Goal: Task Accomplishment & Management: Manage account settings

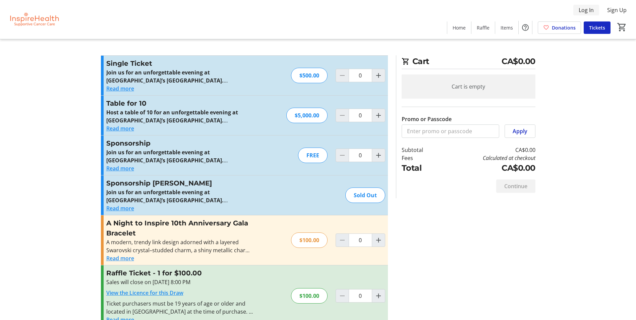
click at [586, 11] on span "Log In" at bounding box center [586, 10] width 15 height 8
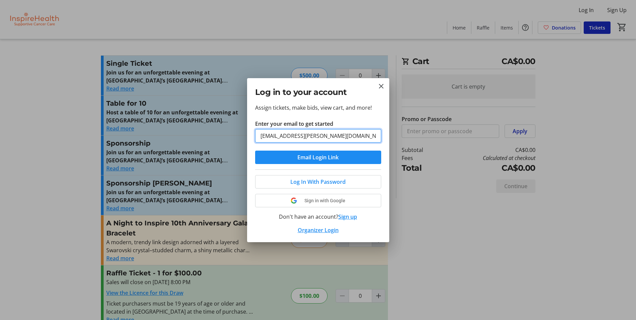
type input "[EMAIL_ADDRESS][PERSON_NAME][DOMAIN_NAME]"
click at [255, 151] on button "Email Login Link" at bounding box center [318, 157] width 126 height 13
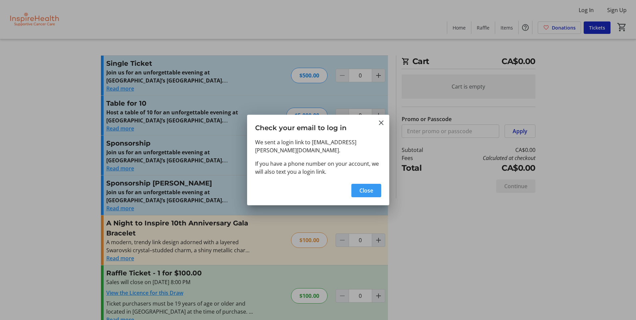
click at [376, 183] on span "button" at bounding box center [366, 190] width 30 height 16
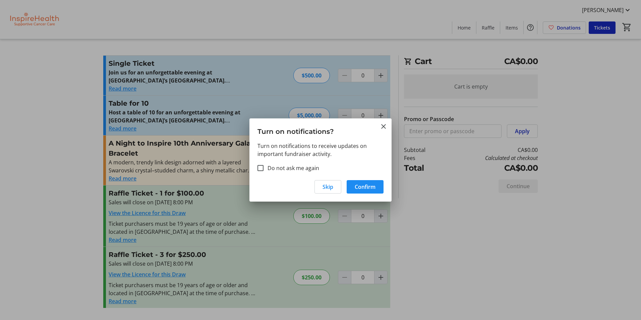
click at [304, 170] on label "Do not ask me again" at bounding box center [291, 168] width 56 height 8
click at [263, 170] on input "Do not ask me again" at bounding box center [260, 168] width 6 height 6
checkbox input "true"
click at [326, 188] on span "Skip" at bounding box center [327, 187] width 11 height 8
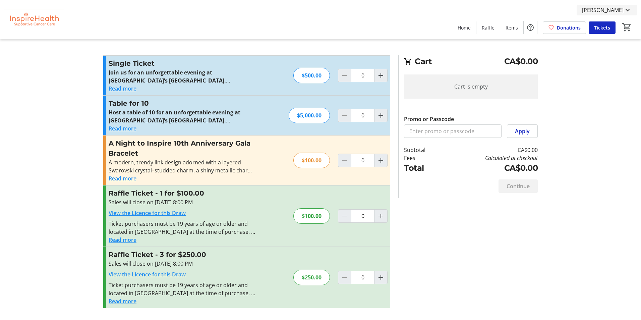
click at [604, 12] on span "[PERSON_NAME]" at bounding box center [603, 10] width 42 height 8
click at [600, 24] on span "My Tickets" at bounding box center [608, 26] width 46 height 8
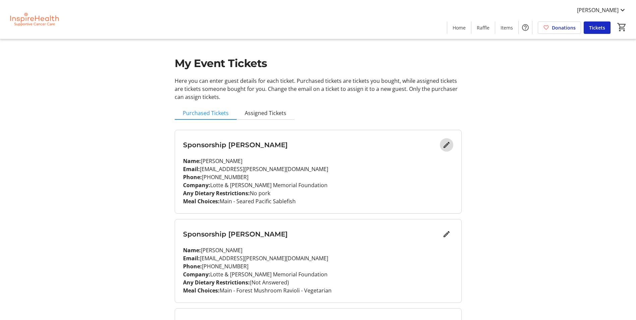
click at [451, 145] on span "Edit" at bounding box center [446, 144] width 13 height 13
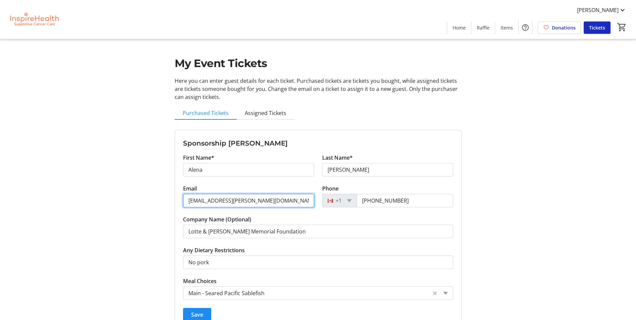
drag, startPoint x: 202, startPoint y: 201, endPoint x: 180, endPoint y: 201, distance: 22.1
click at [180, 201] on div "Email [EMAIL_ADDRESS][PERSON_NAME][DOMAIN_NAME]" at bounding box center [248, 199] width 139 height 31
type input "[EMAIL_ADDRESS][PERSON_NAME][DOMAIN_NAME]"
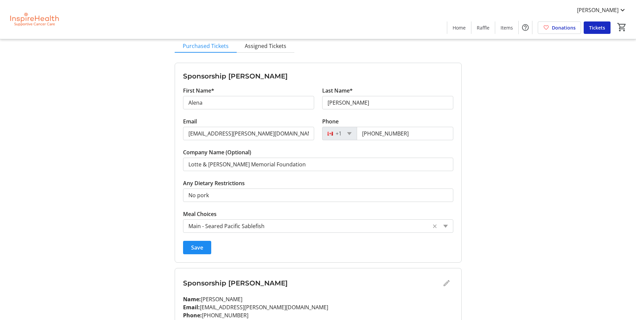
scroll to position [101, 0]
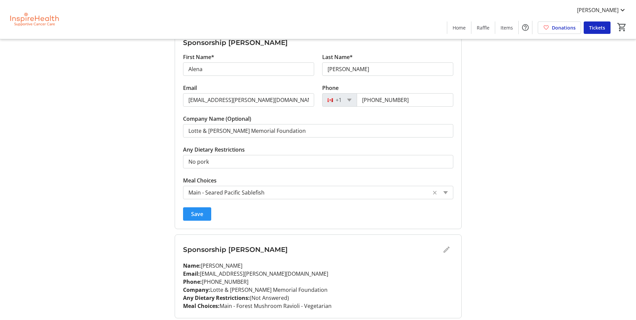
click at [185, 213] on span "submit" at bounding box center [197, 214] width 28 height 16
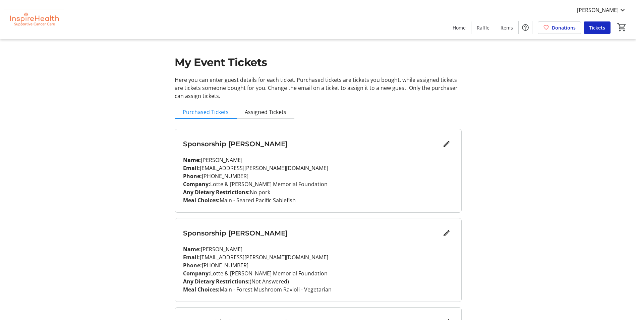
scroll to position [0, 0]
click at [268, 113] on span "Assigned Tickets" at bounding box center [266, 112] width 42 height 5
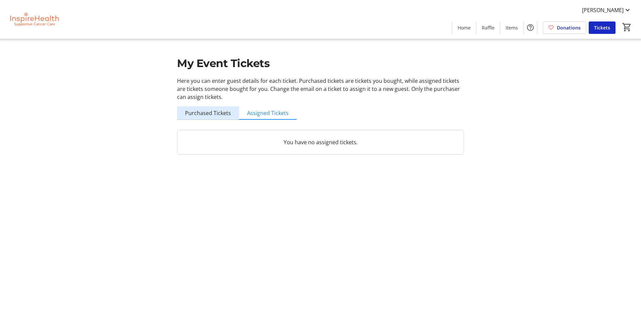
click at [218, 113] on span "Purchased Tickets" at bounding box center [208, 112] width 46 height 5
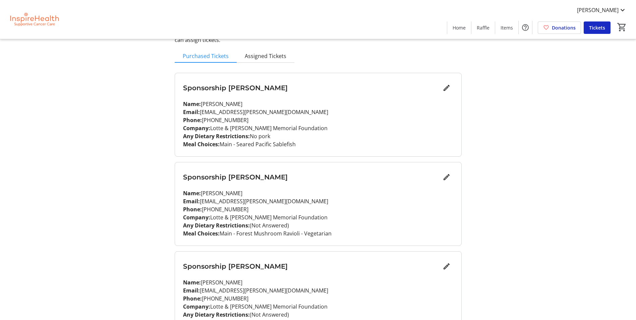
scroll to position [67, 0]
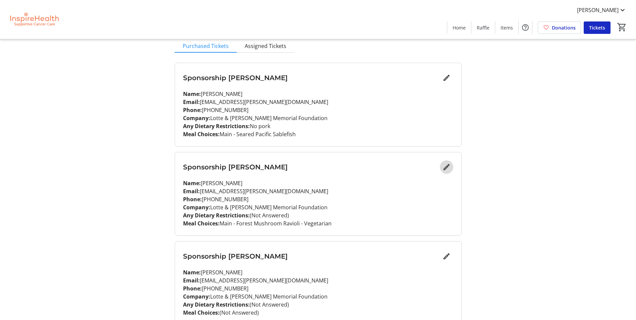
click at [448, 169] on mat-icon "Edit" at bounding box center [446, 167] width 8 height 8
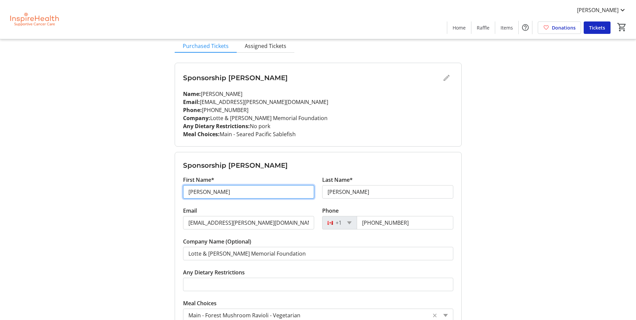
drag, startPoint x: 228, startPoint y: 190, endPoint x: 159, endPoint y: 191, distance: 69.1
drag, startPoint x: 241, startPoint y: 191, endPoint x: 203, endPoint y: 195, distance: 37.4
click at [203, 195] on input "[PERSON_NAME]" at bounding box center [248, 191] width 131 height 13
type input "[PERSON_NAME]"
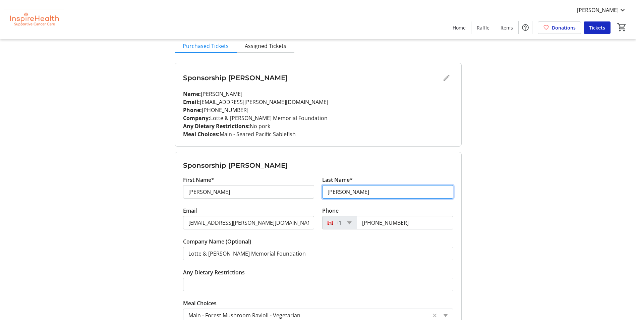
drag, startPoint x: 340, startPoint y: 191, endPoint x: 318, endPoint y: 193, distance: 21.9
click at [318, 193] on div "Last Name* [PERSON_NAME]" at bounding box center [387, 191] width 139 height 31
paste input "[PERSON_NAME]"
type input "[PERSON_NAME]"
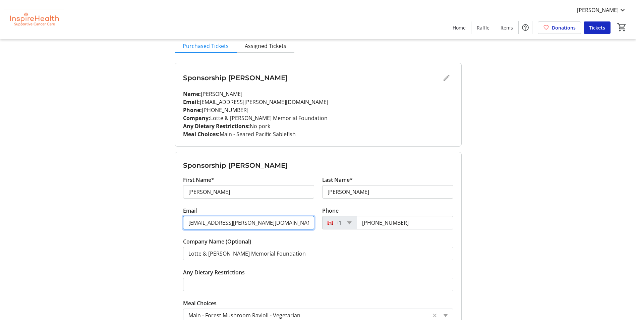
drag, startPoint x: 201, startPoint y: 222, endPoint x: 173, endPoint y: 222, distance: 27.8
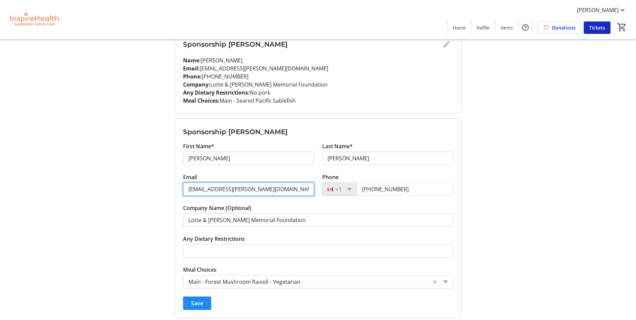
type input "[EMAIL_ADDRESS][PERSON_NAME][DOMAIN_NAME]"
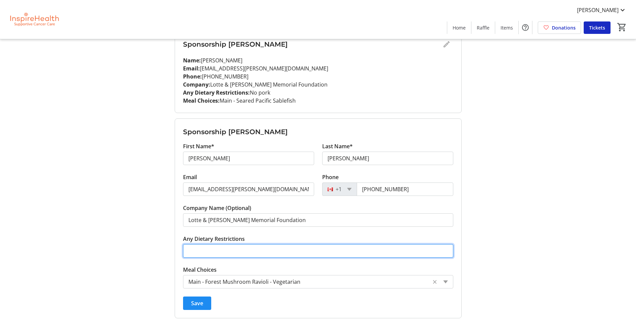
click at [291, 248] on input "Any Dietary Restrictions" at bounding box center [318, 250] width 270 height 13
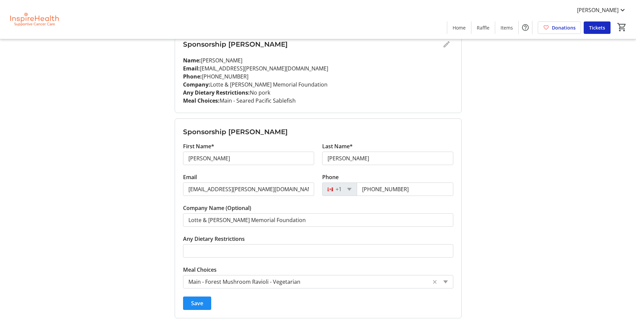
click at [326, 272] on tr-form-field "Meal Choices Meal Choices × Main - Forest Mushroom Ravioli - Vegetarian ×" at bounding box center [318, 276] width 270 height 23
click at [324, 281] on input "Meal Choices" at bounding box center [307, 282] width 238 height 8
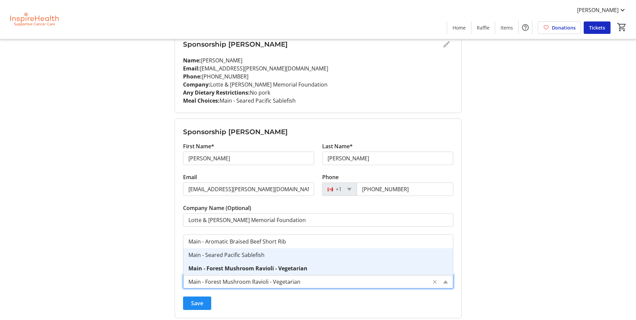
click at [324, 254] on div "Main - Seared Pacific Sablefish" at bounding box center [318, 254] width 270 height 13
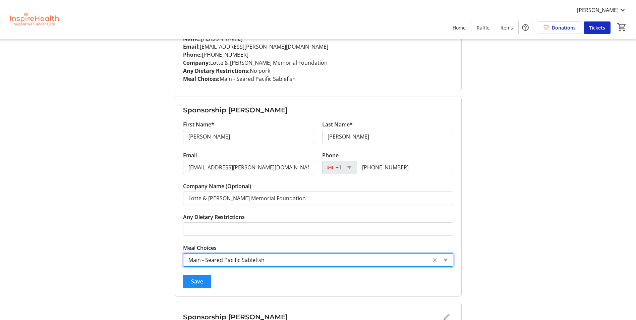
scroll to position [134, 0]
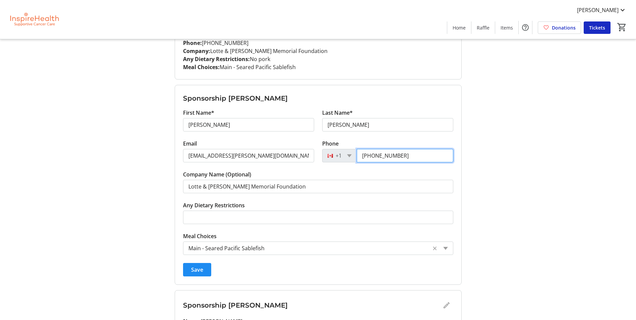
drag, startPoint x: 404, startPoint y: 156, endPoint x: 314, endPoint y: 159, distance: 89.9
click at [314, 159] on div "Email [EMAIL_ADDRESS][PERSON_NAME][DOMAIN_NAME] Phone [PHONE_NUMBER]" at bounding box center [318, 154] width 278 height 31
click at [422, 90] on form "Sponsorship [PERSON_NAME] First Name* [PERSON_NAME] Last Name* [PERSON_NAME] Em…" at bounding box center [318, 184] width 286 height 199
click at [432, 92] on form "Sponsorship [PERSON_NAME] First Name* [PERSON_NAME] Last Name* [PERSON_NAME] Em…" at bounding box center [318, 184] width 286 height 199
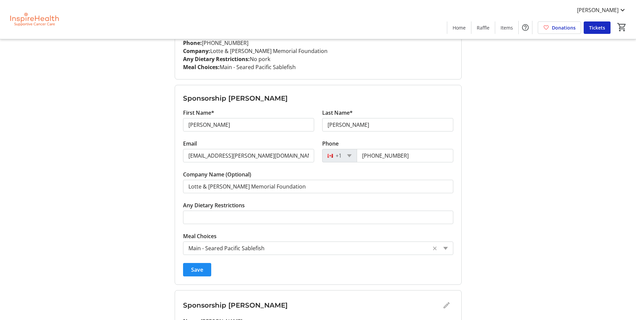
drag, startPoint x: 409, startPoint y: 155, endPoint x: 358, endPoint y: 160, distance: 51.5
click at [358, 160] on input "[PHONE_NUMBER]" at bounding box center [405, 155] width 97 height 13
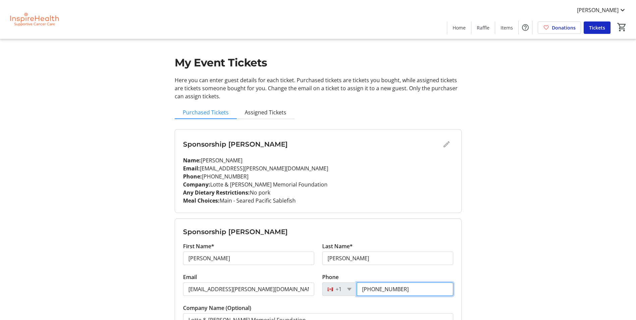
scroll to position [0, 0]
click at [444, 141] on div "Sponsorship [PERSON_NAME]" at bounding box center [318, 144] width 270 height 13
click at [446, 146] on div "Sponsorship [PERSON_NAME]" at bounding box center [318, 144] width 270 height 13
click at [445, 144] on div "Sponsorship [PERSON_NAME]" at bounding box center [318, 144] width 270 height 13
click at [441, 145] on div "Sponsorship [PERSON_NAME]" at bounding box center [318, 144] width 270 height 13
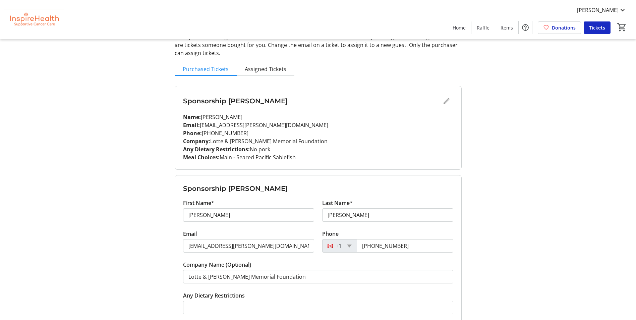
scroll to position [134, 0]
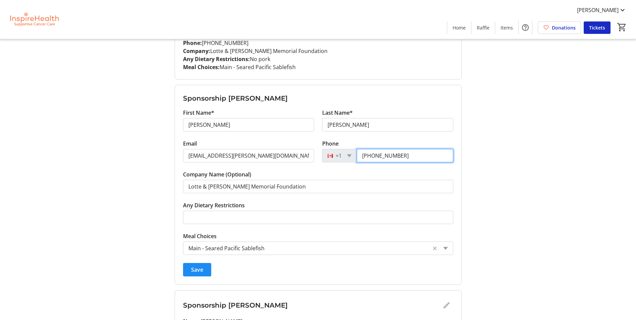
click at [404, 159] on input "[PHONE_NUMBER]" at bounding box center [405, 155] width 97 height 13
drag, startPoint x: 404, startPoint y: 159, endPoint x: 380, endPoint y: 161, distance: 24.5
click at [380, 161] on input "[PHONE_NUMBER]" at bounding box center [405, 155] width 97 height 13
type input "[PHONE_NUMBER]"
click at [201, 267] on span "Save" at bounding box center [197, 269] width 12 height 8
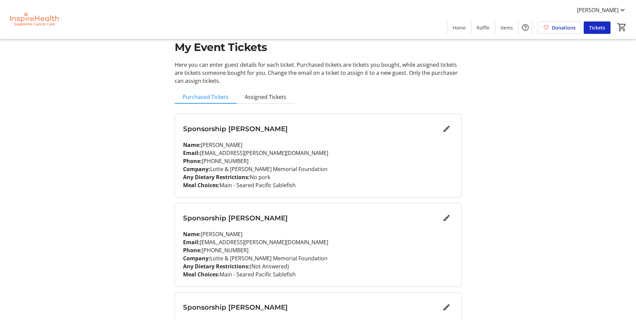
scroll to position [0, 0]
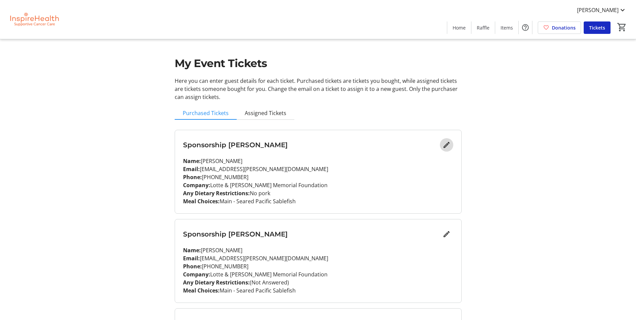
click at [443, 146] on mat-icon "Edit" at bounding box center [446, 145] width 8 height 8
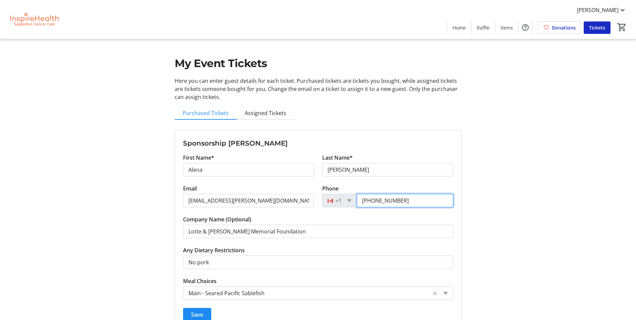
drag, startPoint x: 405, startPoint y: 204, endPoint x: 377, endPoint y: 205, distance: 27.8
click at [377, 205] on input "[PHONE_NUMBER]" at bounding box center [405, 200] width 97 height 13
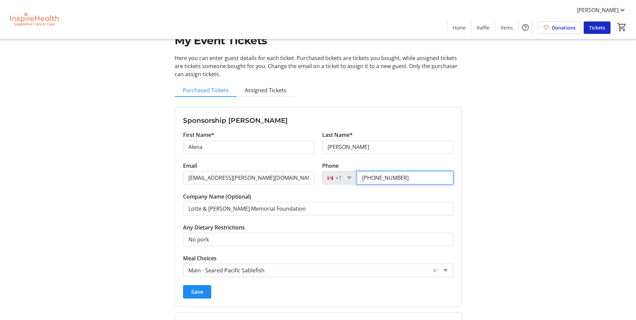
scroll to position [34, 0]
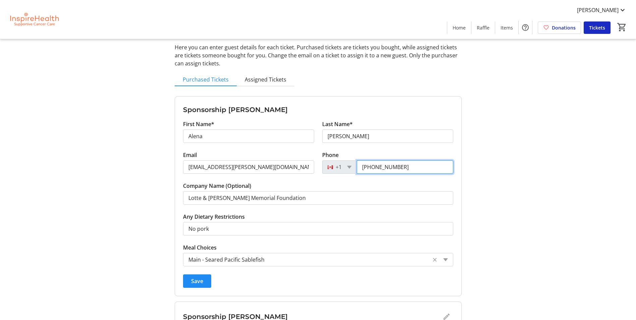
type input "[PHONE_NUMBER]"
click at [202, 277] on span "Save" at bounding box center [197, 281] width 12 height 8
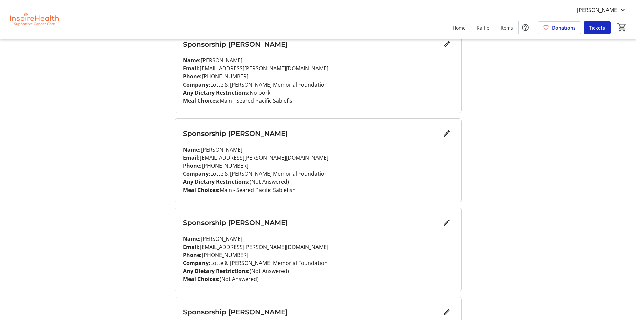
scroll to position [134, 0]
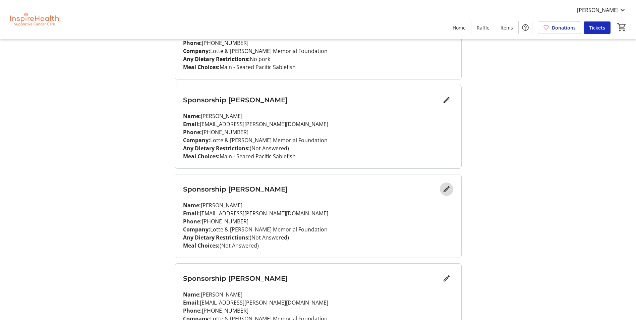
click at [449, 186] on mat-icon "Edit" at bounding box center [446, 189] width 8 height 8
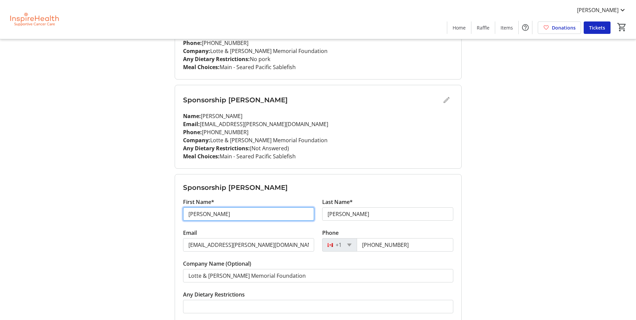
drag, startPoint x: 289, startPoint y: 209, endPoint x: 143, endPoint y: 211, distance: 146.2
paste input "[PERSON_NAME]"
drag, startPoint x: 232, startPoint y: 213, endPoint x: 207, endPoint y: 214, distance: 24.8
click at [207, 214] on input "[PERSON_NAME]" at bounding box center [248, 213] width 131 height 13
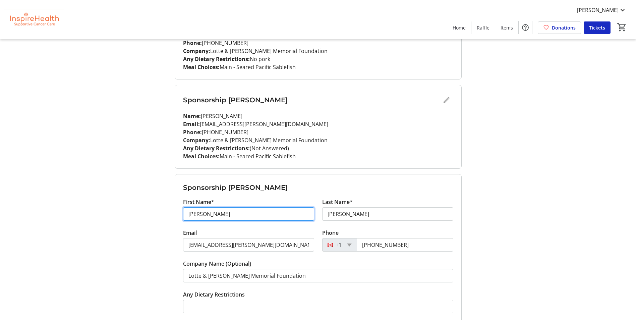
type input "[PERSON_NAME]"
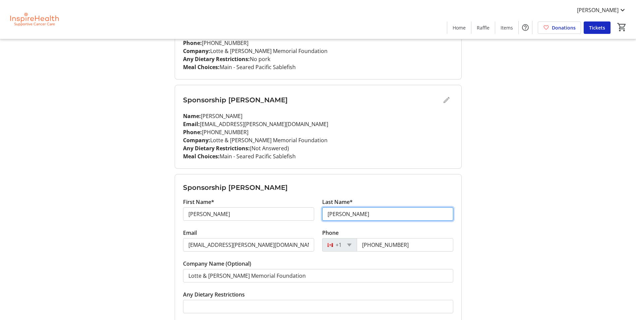
drag, startPoint x: 350, startPoint y: 216, endPoint x: 321, endPoint y: 217, distance: 29.5
click at [321, 217] on div "Last Name* [PERSON_NAME]" at bounding box center [387, 213] width 139 height 31
paste input "[PERSON_NAME]"
type input "[PERSON_NAME]"
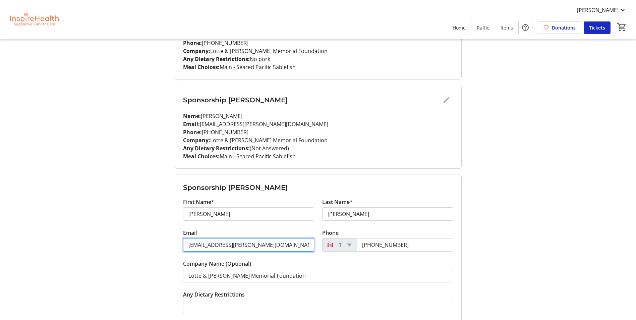
drag, startPoint x: 234, startPoint y: 240, endPoint x: 165, endPoint y: 245, distance: 69.2
paste input "[PERSON_NAME][EMAIL_ADDRESS][DOMAIN_NAME]"
type input "[PERSON_NAME][EMAIL_ADDRESS][DOMAIN_NAME]"
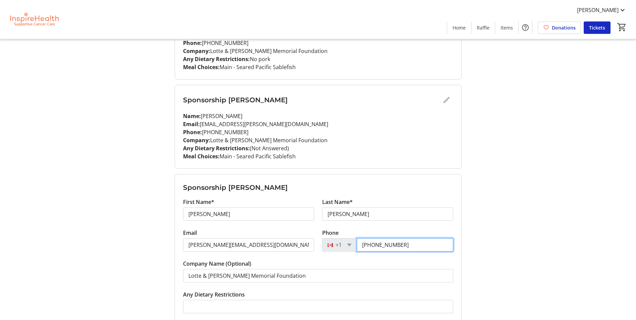
drag, startPoint x: 405, startPoint y: 246, endPoint x: 376, endPoint y: 246, distance: 28.5
click at [376, 246] on input "[PHONE_NUMBER]" at bounding box center [405, 244] width 97 height 13
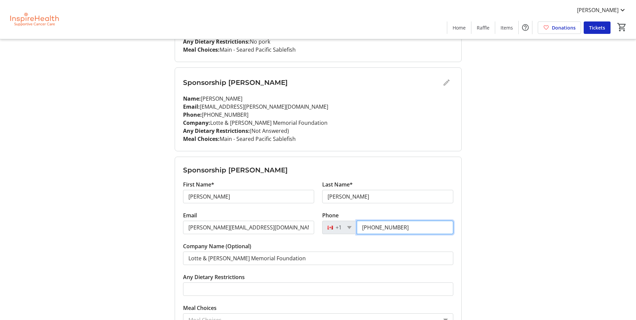
scroll to position [168, 0]
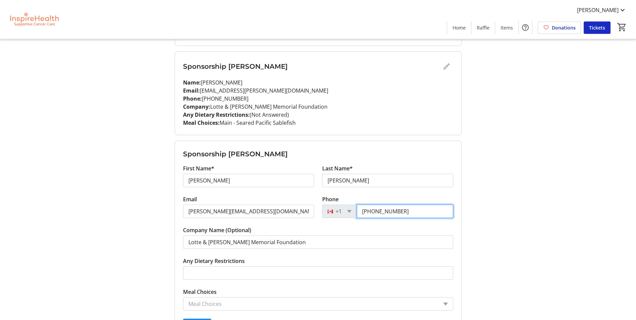
type input "[PHONE_NUMBER]"
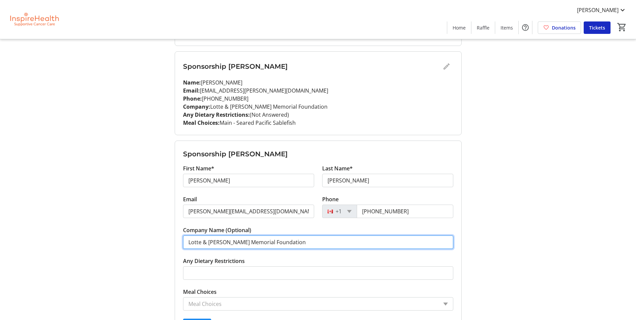
drag, startPoint x: 304, startPoint y: 244, endPoint x: 152, endPoint y: 242, distance: 151.9
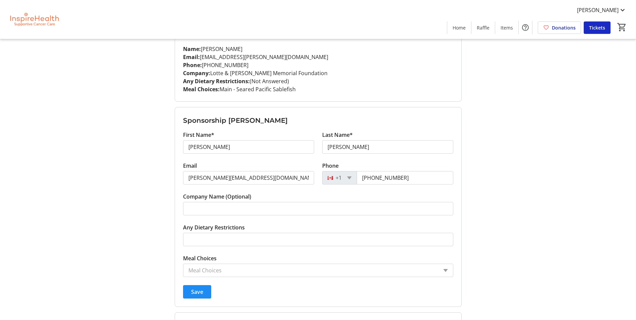
click at [229, 270] on input "Meal Choices" at bounding box center [312, 270] width 249 height 8
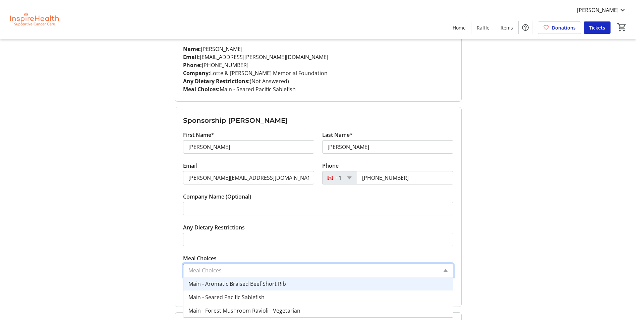
click at [232, 284] on span "Main - Aromatic Braised Beef Short Rib" at bounding box center [237, 283] width 98 height 7
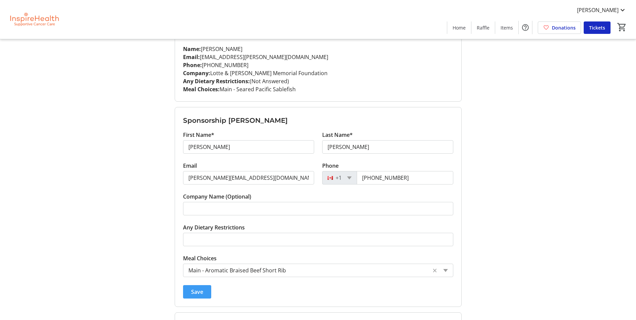
click at [198, 291] on span "Save" at bounding box center [197, 292] width 12 height 8
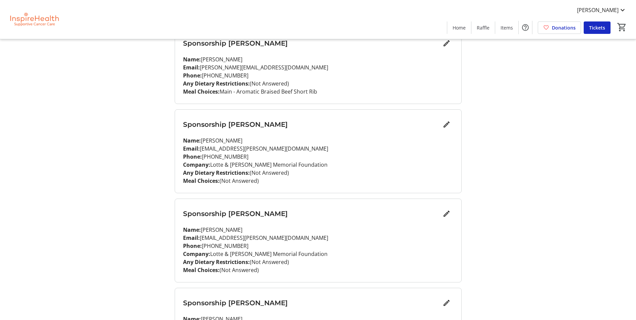
scroll to position [268, 0]
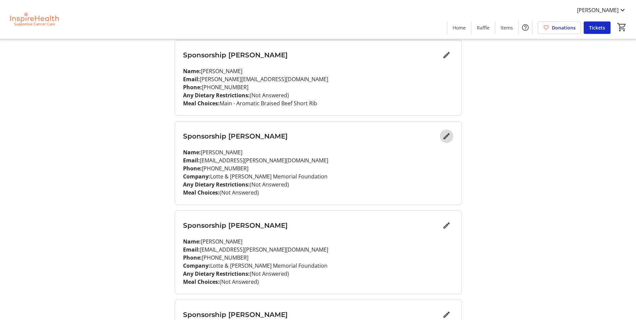
click at [446, 136] on mat-icon "Edit" at bounding box center [446, 136] width 8 height 8
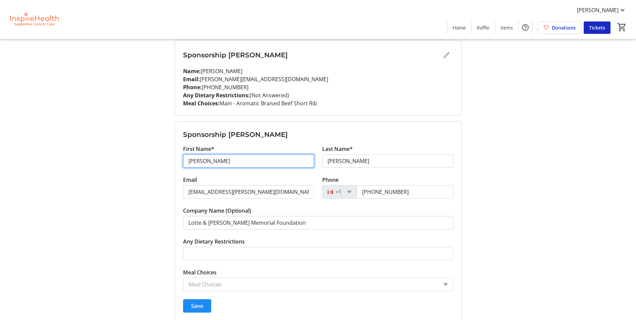
drag, startPoint x: 207, startPoint y: 161, endPoint x: 142, endPoint y: 162, distance: 65.0
click at [142, 162] on div "My Event Tickets Here you can enter guest details for each ticket. Purchased ti…" at bounding box center [318, 307] width 442 height 1151
type input "[PERSON_NAME]"
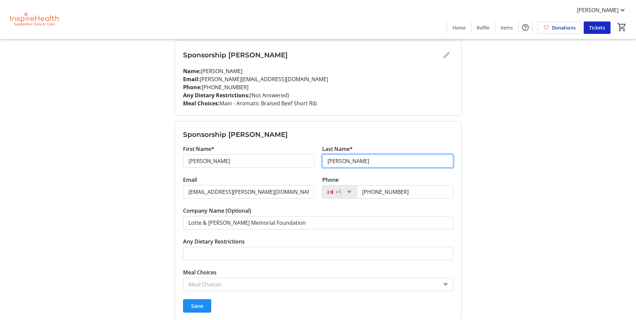
drag, startPoint x: 340, startPoint y: 162, endPoint x: 319, endPoint y: 162, distance: 20.4
click at [319, 162] on div "Last Name* [PERSON_NAME]" at bounding box center [387, 160] width 139 height 31
type input "[PERSON_NAME]"
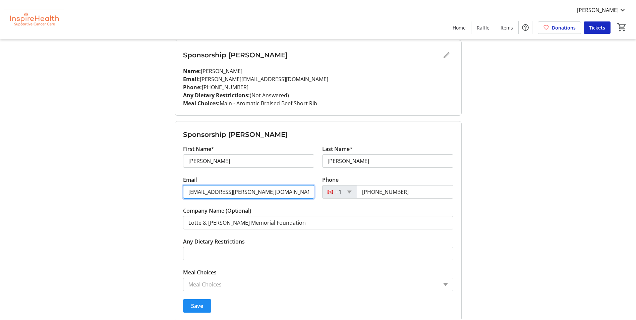
drag, startPoint x: 295, startPoint y: 195, endPoint x: 27, endPoint y: 192, distance: 267.8
click at [27, 192] on tr-design-standard-layout-narrow "My Event Tickets Here you can enter guest details for each ticket. Purchased ti…" at bounding box center [318, 307] width 636 height 1151
click at [267, 196] on input "[EMAIL_ADDRESS][PERSON_NAME][DOMAIN_NAME]" at bounding box center [248, 191] width 131 height 13
drag, startPoint x: 267, startPoint y: 195, endPoint x: 132, endPoint y: 194, distance: 135.4
click at [132, 194] on div "My Event Tickets Here you can enter guest details for each ticket. Purchased ti…" at bounding box center [318, 307] width 442 height 1151
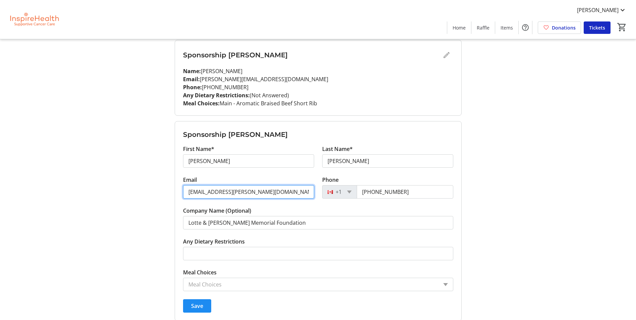
paste input "[EMAIL_ADDRESS][DOMAIN_NAME]"
type input "[EMAIL_ADDRESS][DOMAIN_NAME]"
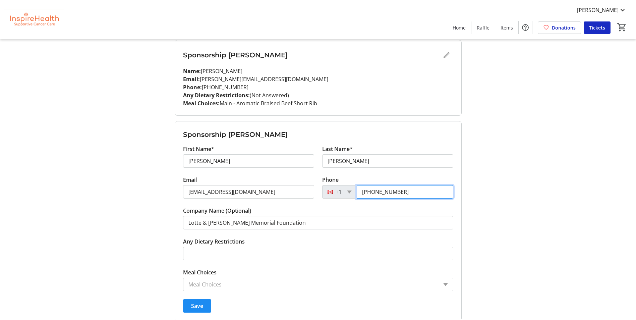
drag, startPoint x: 407, startPoint y: 192, endPoint x: 354, endPoint y: 190, distance: 53.0
click at [354, 190] on div "[PHONE_NUMBER]" at bounding box center [387, 191] width 131 height 13
click at [523, 166] on div "My Event Tickets Here you can enter guest details for each ticket. Purchased ti…" at bounding box center [318, 307] width 442 height 1151
click at [408, 193] on input "Phone" at bounding box center [405, 191] width 97 height 13
click at [320, 211] on tr-form-field "Company Name (Optional) Lotte & [PERSON_NAME] Memorial Foundation" at bounding box center [318, 221] width 270 height 31
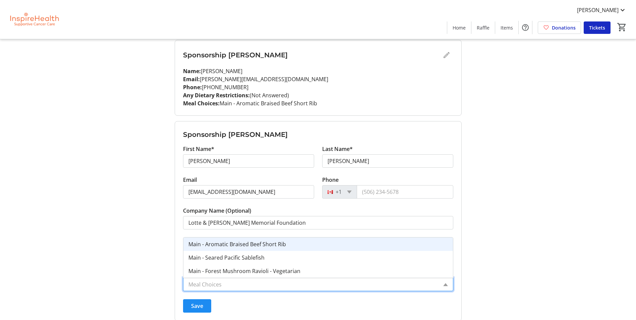
click at [281, 281] on input "Meal Choices" at bounding box center [312, 284] width 249 height 8
click at [284, 248] on div "Main - Aromatic Braised Beef Short Rib" at bounding box center [318, 243] width 270 height 13
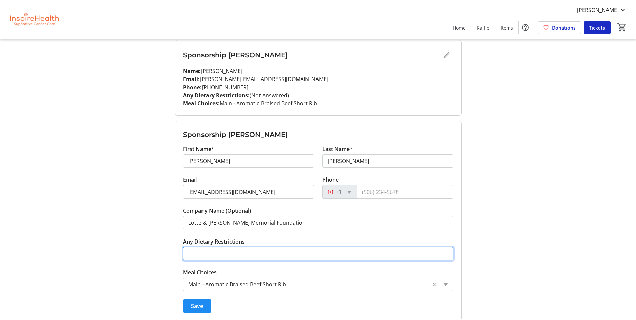
click at [343, 251] on input "Any Dietary Restrictions" at bounding box center [318, 253] width 270 height 13
paste input "Allergic to Seafood"
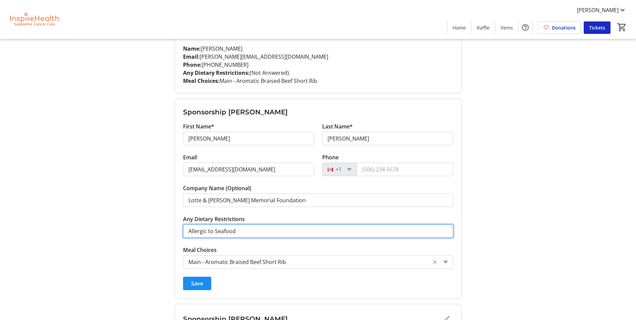
scroll to position [302, 0]
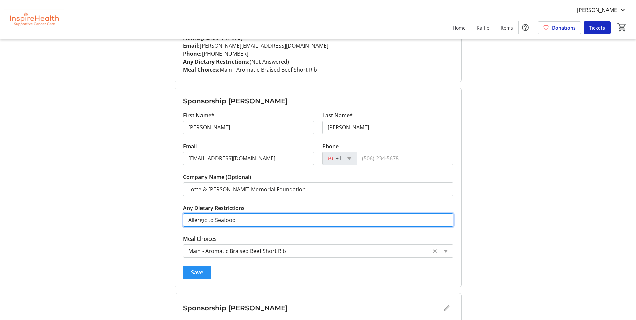
type input "Allergic to Seafood"
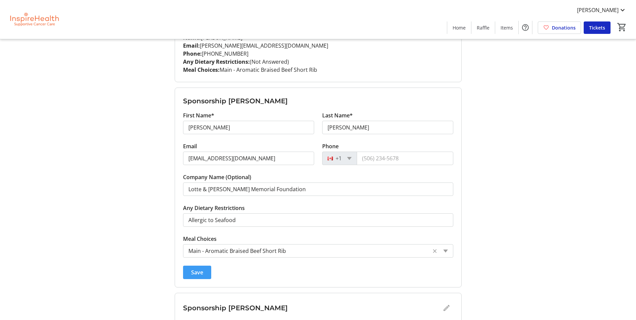
click at [196, 274] on span "Save" at bounding box center [197, 272] width 12 height 8
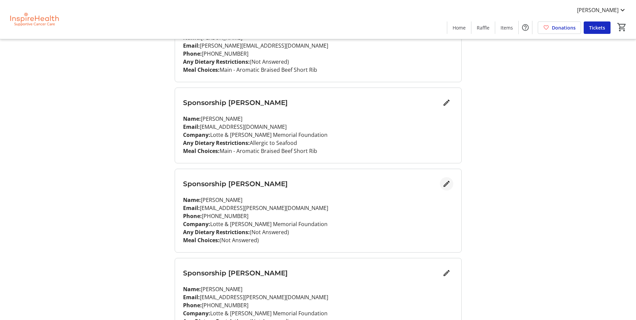
click at [449, 183] on mat-icon "Edit" at bounding box center [446, 184] width 8 height 8
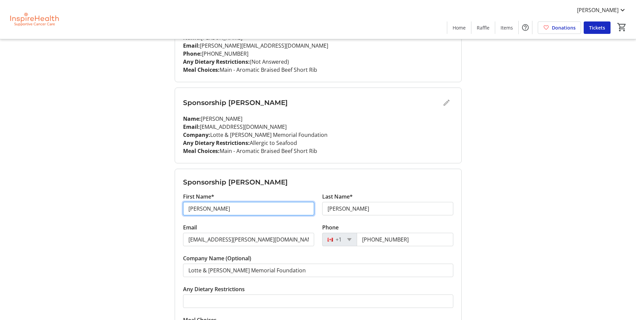
drag, startPoint x: 220, startPoint y: 211, endPoint x: 102, endPoint y: 212, distance: 118.7
click at [102, 212] on div "My Event Tickets Here you can enter guest details for each ticket. Purchased ti…" at bounding box center [318, 269] width 442 height 1143
paste input "[PERSON_NAME]"
drag, startPoint x: 235, startPoint y: 211, endPoint x: 204, endPoint y: 210, distance: 30.8
click at [204, 210] on input "[PERSON_NAME]" at bounding box center [248, 208] width 131 height 13
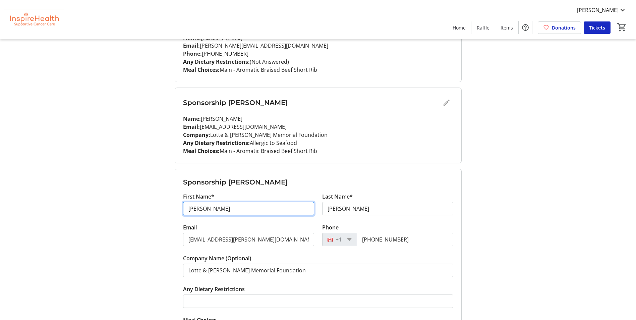
type input "[PERSON_NAME]"
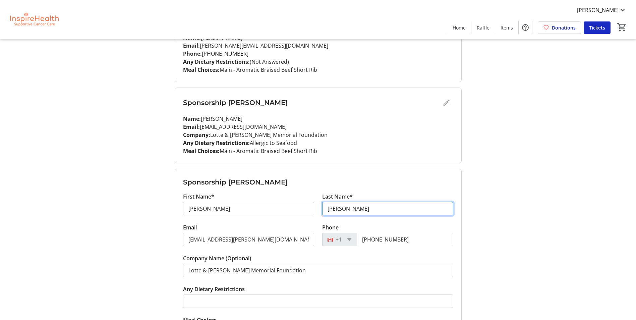
drag, startPoint x: 344, startPoint y: 206, endPoint x: 320, endPoint y: 209, distance: 24.4
click at [320, 209] on div "Last Name* [PERSON_NAME]" at bounding box center [387, 207] width 139 height 31
paste input "Hagerm"
type input "[PERSON_NAME]"
click at [492, 193] on div "My Event Tickets Here you can enter guest details for each ticket. Purchased ti…" at bounding box center [318, 269] width 442 height 1143
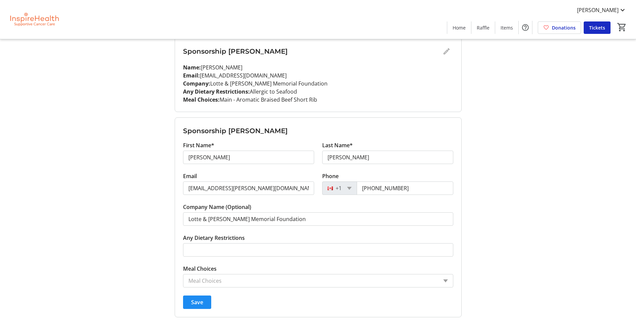
scroll to position [369, 0]
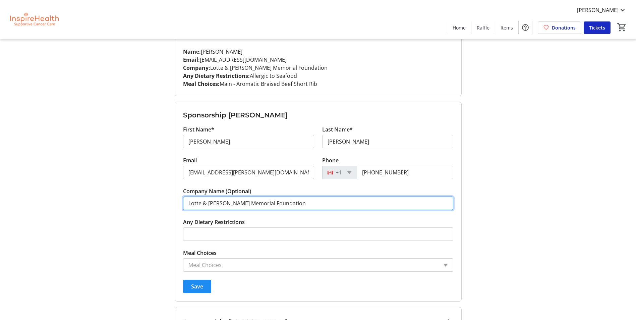
drag, startPoint x: 328, startPoint y: 209, endPoint x: 123, endPoint y: 212, distance: 205.8
click at [123, 212] on div "My Event Tickets Here you can enter guest details for each ticket. Purchased ti…" at bounding box center [318, 202] width 442 height 1143
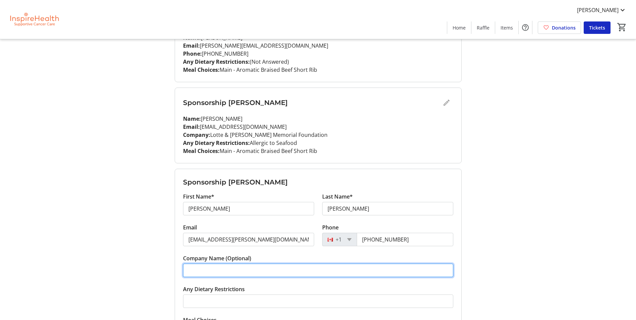
scroll to position [335, 0]
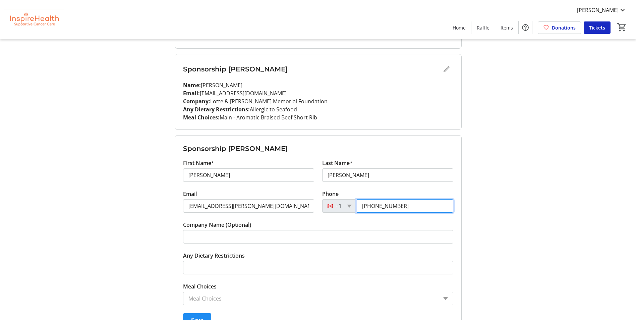
drag, startPoint x: 411, startPoint y: 205, endPoint x: 312, endPoint y: 205, distance: 98.9
click at [312, 205] on div "Email [EMAIL_ADDRESS][PERSON_NAME][DOMAIN_NAME] Phone [PHONE_NUMBER]" at bounding box center [318, 205] width 278 height 31
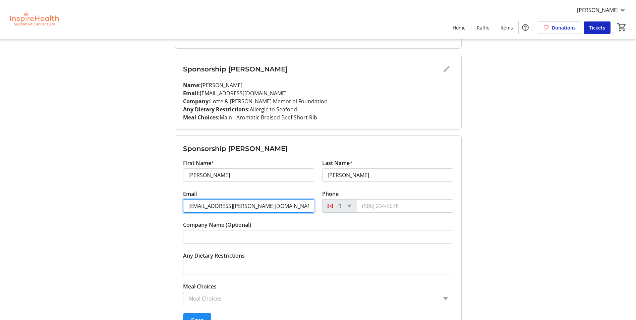
drag, startPoint x: 259, startPoint y: 210, endPoint x: 177, endPoint y: 198, distance: 83.3
click at [177, 198] on form "Sponsorship [PERSON_NAME] First Name* [PERSON_NAME] Last Name* [PERSON_NAME] Em…" at bounding box center [318, 234] width 286 height 199
paste input "[EMAIL_ADDRESS][DOMAIN_NAME]"
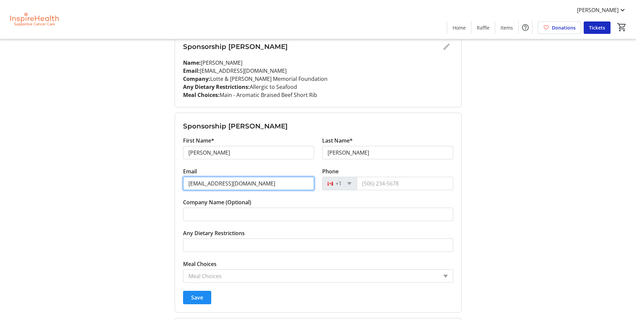
scroll to position [369, 0]
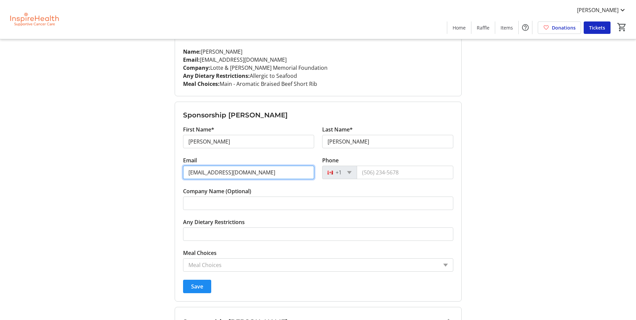
type input "[EMAIL_ADDRESS][DOMAIN_NAME]"
click at [283, 261] on input "Meal Choices" at bounding box center [312, 265] width 249 height 8
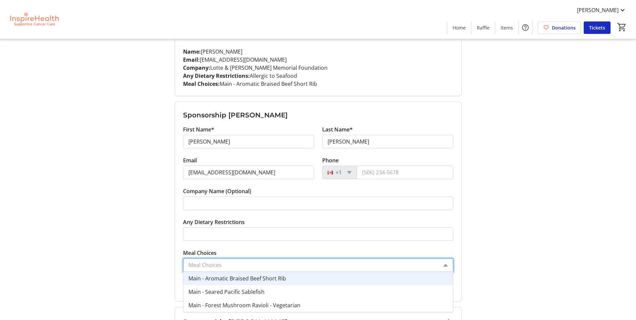
click at [278, 279] on span "Main - Aromatic Braised Beef Short Rib" at bounding box center [237, 278] width 98 height 7
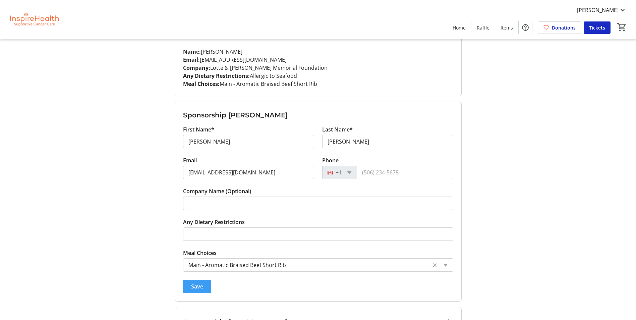
click at [192, 283] on span "Save" at bounding box center [197, 286] width 12 height 8
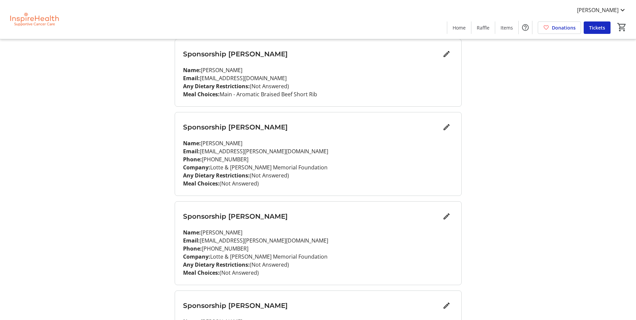
scroll to position [423, 0]
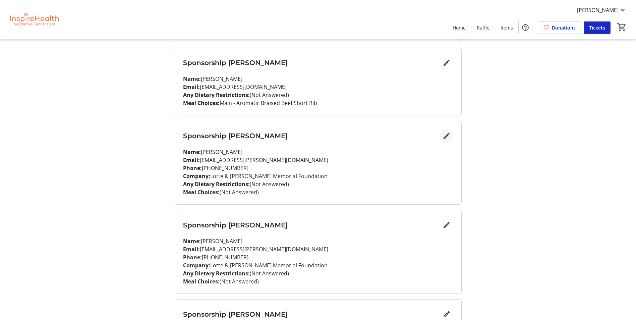
click at [451, 134] on span "Edit" at bounding box center [446, 135] width 13 height 13
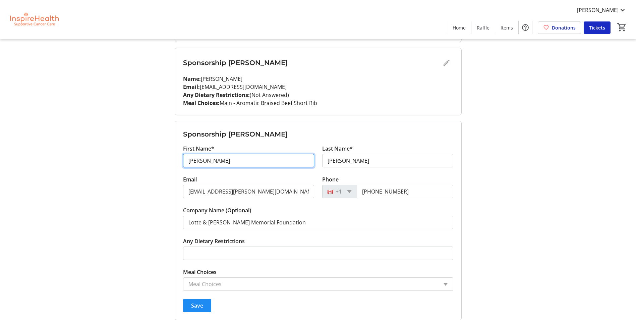
drag, startPoint x: 230, startPoint y: 162, endPoint x: 157, endPoint y: 163, distance: 72.7
click at [157, 163] on div "My Event Tickets Here you can enter guest details for each ticket. Purchased ti…" at bounding box center [318, 140] width 442 height 1127
paste input "[PERSON_NAME]"
drag, startPoint x: 238, startPoint y: 161, endPoint x: 205, endPoint y: 160, distance: 32.2
click at [205, 160] on input "[PERSON_NAME]" at bounding box center [248, 160] width 131 height 13
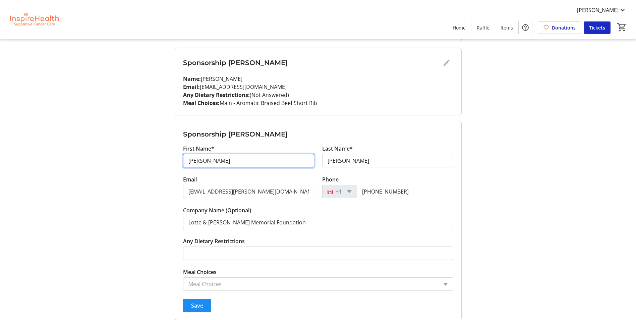
type input "[PERSON_NAME]"
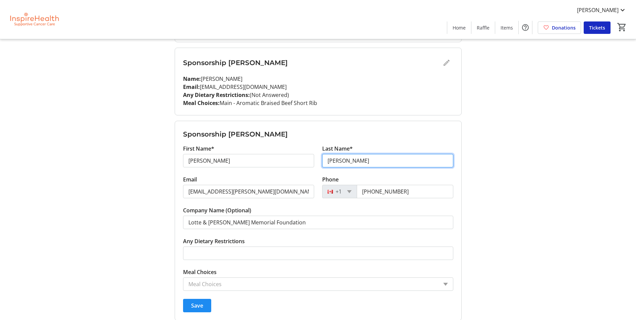
drag, startPoint x: 348, startPoint y: 161, endPoint x: 315, endPoint y: 159, distance: 33.6
click at [315, 159] on div "First Name* [PERSON_NAME] Last Name* [PERSON_NAME]" at bounding box center [318, 159] width 278 height 31
paste input "Sutcliffe"
type input "Sutcliffe"
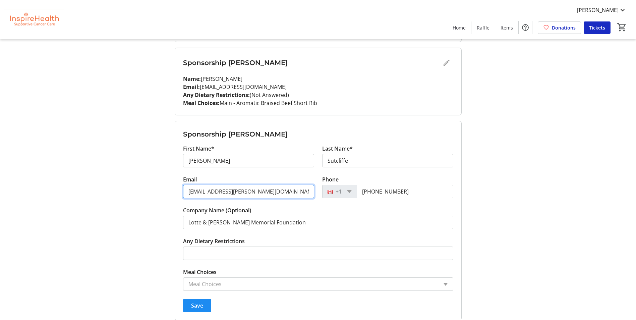
drag, startPoint x: 243, startPoint y: 193, endPoint x: 135, endPoint y: 186, distance: 107.8
click at [135, 186] on div "My Event Tickets Here you can enter guest details for each ticket. Purchased ti…" at bounding box center [318, 140] width 442 height 1127
paste input "[EMAIL_ADDRESS][PERSON_NAME][DOMAIN_NAME]"
type input "[EMAIL_ADDRESS][PERSON_NAME][DOMAIN_NAME]"
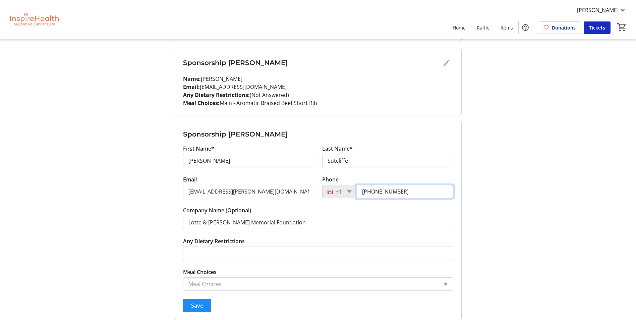
drag, startPoint x: 437, startPoint y: 192, endPoint x: 339, endPoint y: 188, distance: 97.9
click at [339, 188] on div "[PHONE_NUMBER]" at bounding box center [387, 191] width 131 height 13
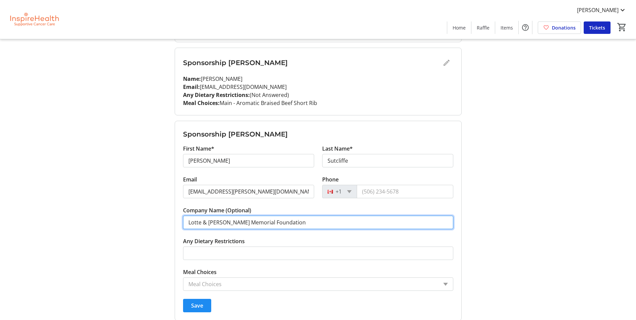
drag, startPoint x: 313, startPoint y: 224, endPoint x: 75, endPoint y: 219, distance: 238.0
click at [75, 219] on tr-design-standard-layout-narrow "My Event Tickets Here you can enter guest details for each ticket. Purchased ti…" at bounding box center [318, 140] width 636 height 1127
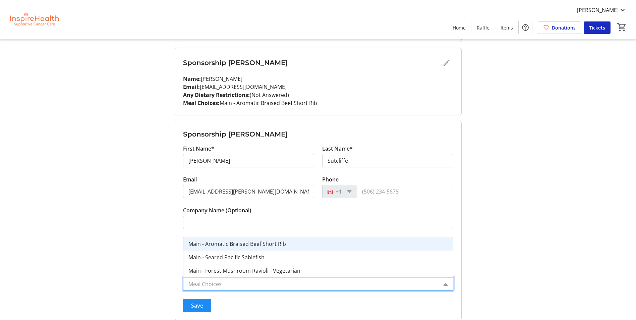
click at [206, 279] on div "Meal Choices" at bounding box center [310, 284] width 254 height 13
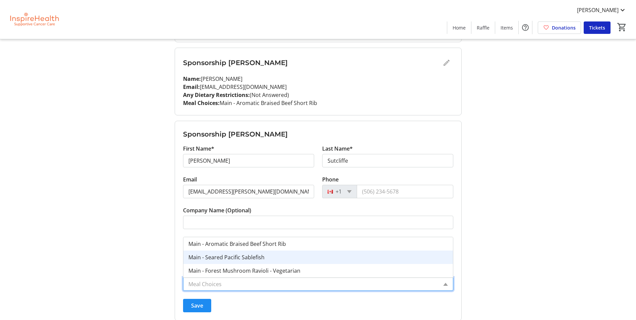
click at [217, 261] on div "Main - Seared Pacific Sablefish" at bounding box center [318, 256] width 270 height 13
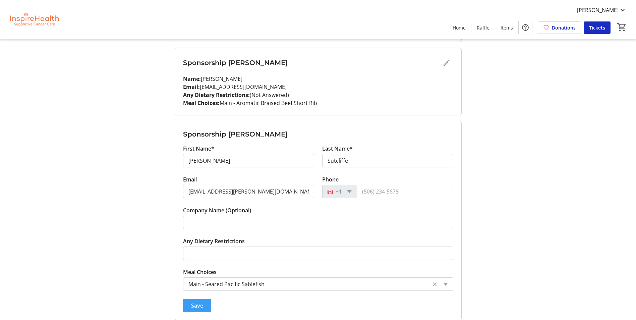
click at [201, 302] on span "Save" at bounding box center [197, 305] width 12 height 8
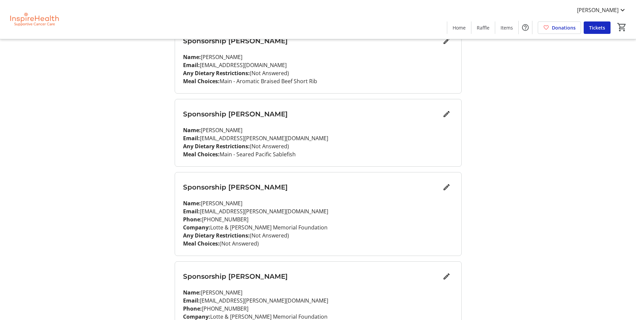
scroll to position [456, 0]
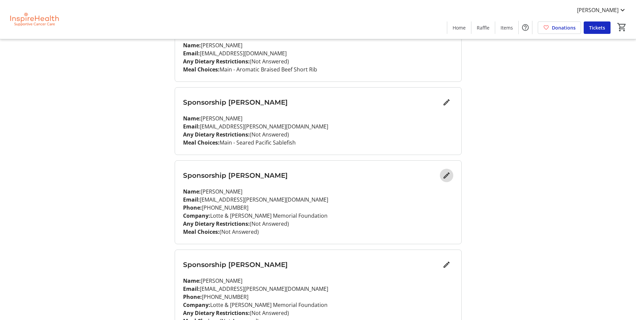
click at [447, 179] on mat-icon "Edit" at bounding box center [446, 175] width 8 height 8
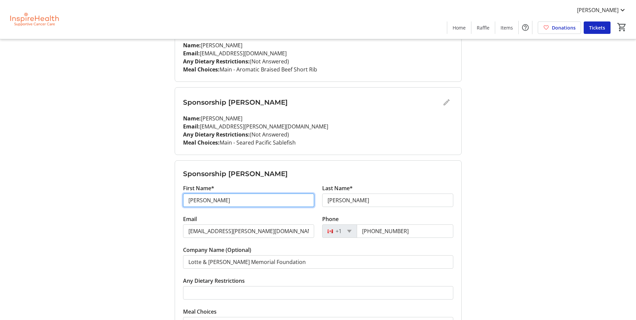
drag, startPoint x: 288, startPoint y: 203, endPoint x: 104, endPoint y: 219, distance: 185.4
click at [104, 219] on div "My Event Tickets Here you can enter guest details for each ticket. Purchased ti…" at bounding box center [318, 99] width 442 height 1111
paste input "[PERSON_NAME]"
drag, startPoint x: 201, startPoint y: 202, endPoint x: 226, endPoint y: 201, distance: 24.1
click at [226, 201] on input "[PERSON_NAME]" at bounding box center [248, 199] width 131 height 13
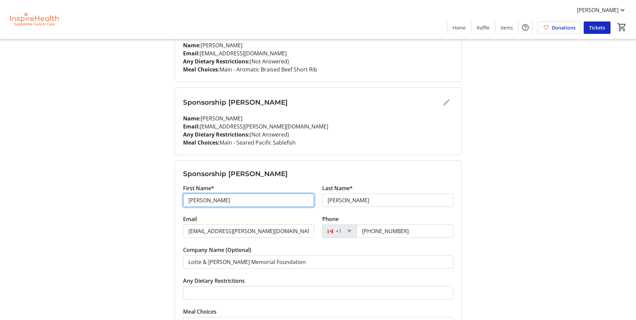
type input "[PERSON_NAME]"
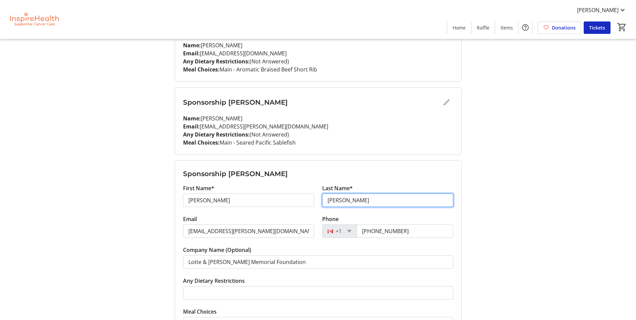
drag, startPoint x: 325, startPoint y: 199, endPoint x: 304, endPoint y: 197, distance: 21.5
click at [304, 197] on div "First Name* [PERSON_NAME] Last Name* [PERSON_NAME]" at bounding box center [318, 199] width 278 height 31
paste input "Rowntree"
type input "Rowntree"
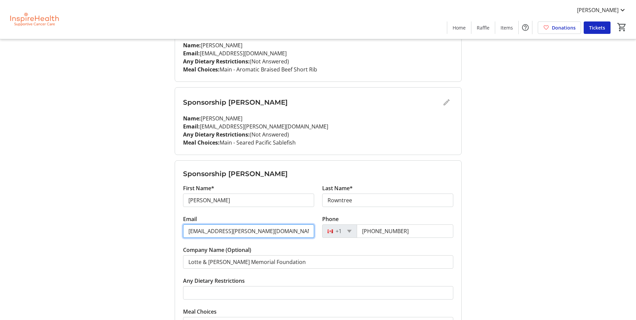
drag, startPoint x: 252, startPoint y: 236, endPoint x: 153, endPoint y: 224, distance: 99.3
click at [153, 224] on div "My Event Tickets Here you can enter guest details for each ticket. Purchased ti…" at bounding box center [318, 99] width 442 height 1111
paste input "[EMAIL_ADDRESS][DOMAIN_NAME]"
type input "[EMAIL_ADDRESS][DOMAIN_NAME]"
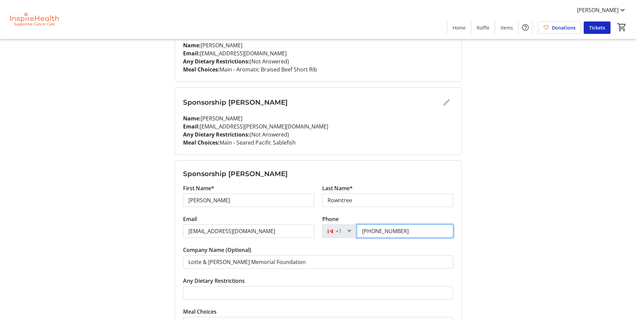
drag, startPoint x: 423, startPoint y: 230, endPoint x: 352, endPoint y: 226, distance: 71.5
click at [352, 226] on div "[PHONE_NUMBER]" at bounding box center [387, 230] width 131 height 13
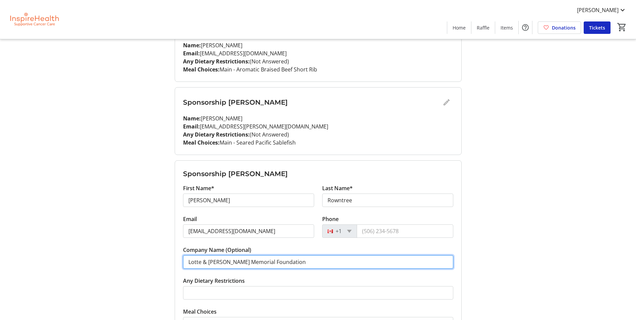
drag, startPoint x: 319, startPoint y: 262, endPoint x: 40, endPoint y: 249, distance: 279.5
click at [40, 249] on tr-design-standard-layout-narrow "My Event Tickets Here you can enter guest details for each ticket. Purchased ti…" at bounding box center [318, 99] width 636 height 1111
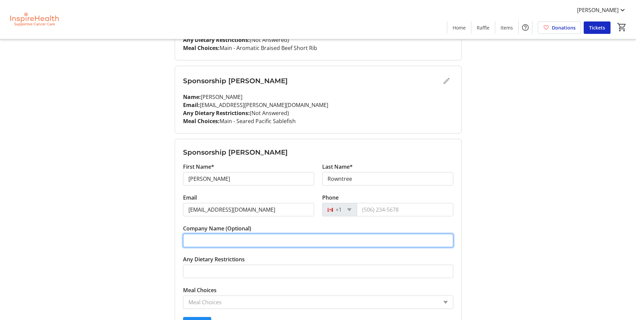
scroll to position [490, 0]
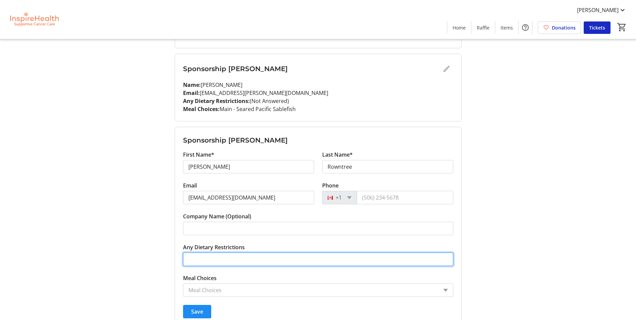
click at [247, 259] on input "Any Dietary Restrictions" at bounding box center [318, 258] width 270 height 13
type input "Vegan"
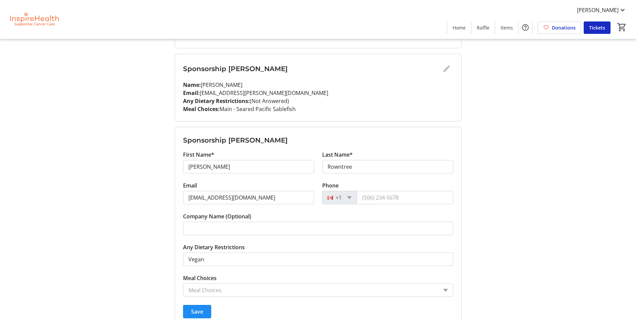
click at [224, 275] on tr-form-field "Meal Choices Meal Choices" at bounding box center [318, 285] width 270 height 23
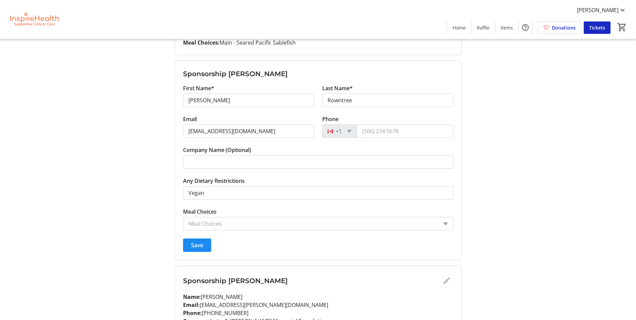
scroll to position [557, 0]
click at [256, 226] on input "Meal Choices" at bounding box center [312, 223] width 249 height 8
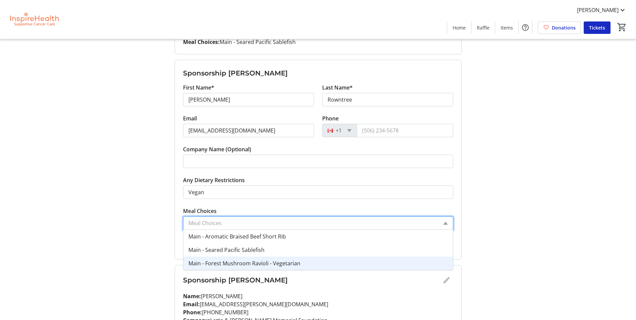
click at [292, 263] on span "Main - Forest Mushroom Ravioli - Vegetarian" at bounding box center [244, 262] width 112 height 7
click at [293, 228] on div "Meal Choices × Main - Forest Mushroom Ravioli - Vegetarian" at bounding box center [304, 223] width 243 height 13
click at [294, 224] on input "Meal Choices" at bounding box center [307, 223] width 238 height 8
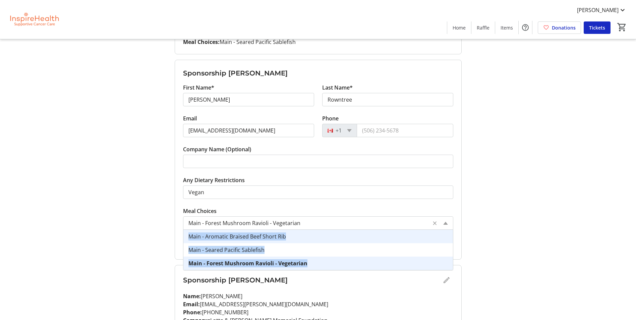
drag, startPoint x: 497, startPoint y: 242, endPoint x: 481, endPoint y: 219, distance: 28.2
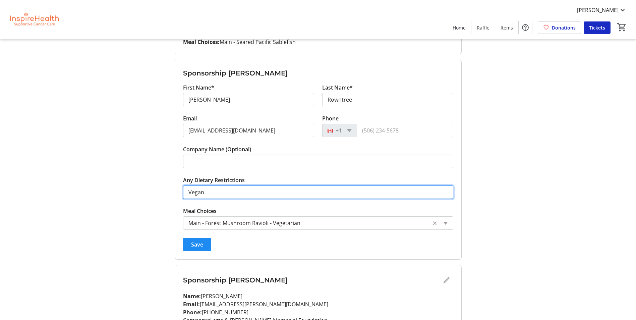
click at [243, 194] on input "Vegan" at bounding box center [318, 191] width 270 height 13
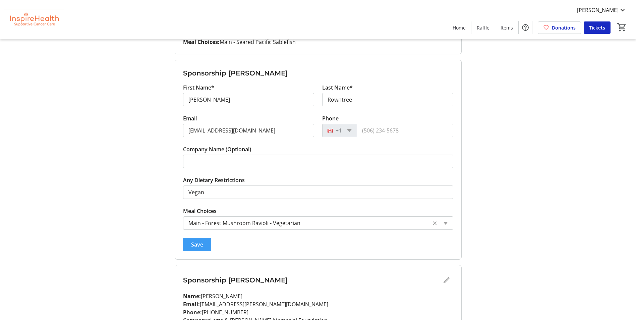
click at [206, 244] on span "submit" at bounding box center [197, 244] width 28 height 16
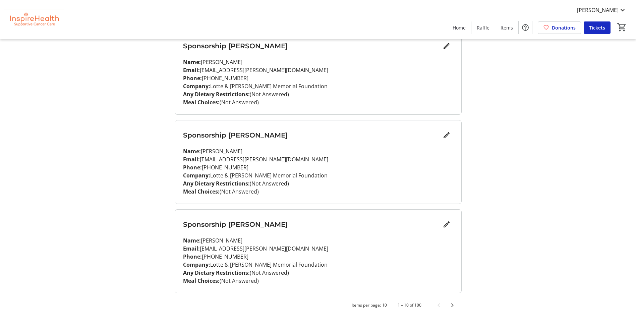
scroll to position [625, 0]
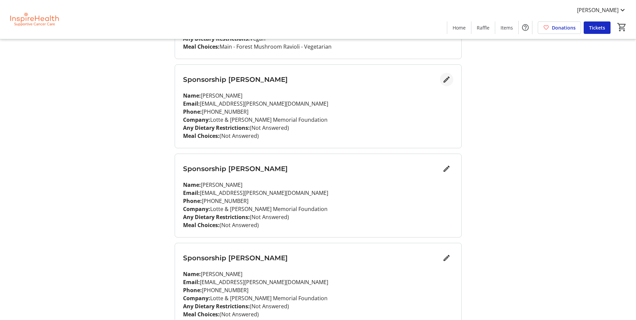
click at [444, 80] on mat-icon "Edit" at bounding box center [446, 79] width 8 height 8
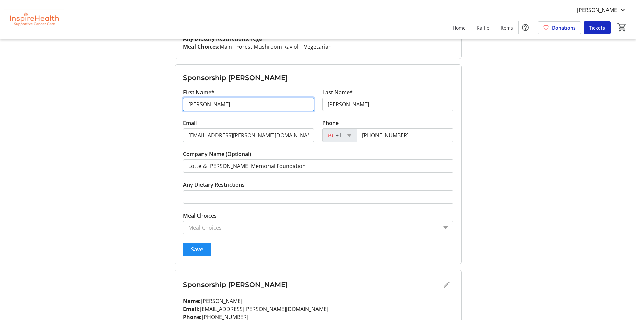
drag, startPoint x: 236, startPoint y: 103, endPoint x: 147, endPoint y: 100, distance: 88.5
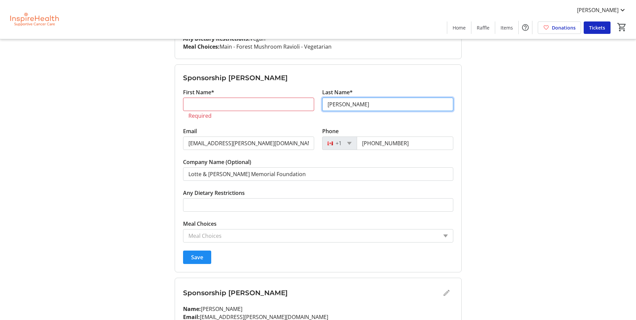
drag, startPoint x: 366, startPoint y: 106, endPoint x: 279, endPoint y: 103, distance: 87.2
click at [279, 103] on div "First Name* Required Last Name* [PERSON_NAME]" at bounding box center [318, 107] width 278 height 39
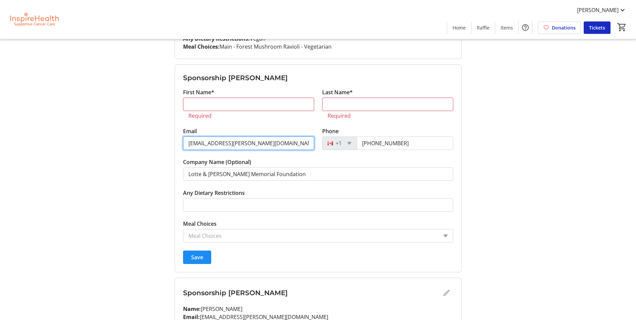
drag, startPoint x: 245, startPoint y: 142, endPoint x: 182, endPoint y: 140, distance: 63.1
click at [182, 140] on div "Email [EMAIL_ADDRESS][PERSON_NAME][DOMAIN_NAME]" at bounding box center [248, 142] width 139 height 31
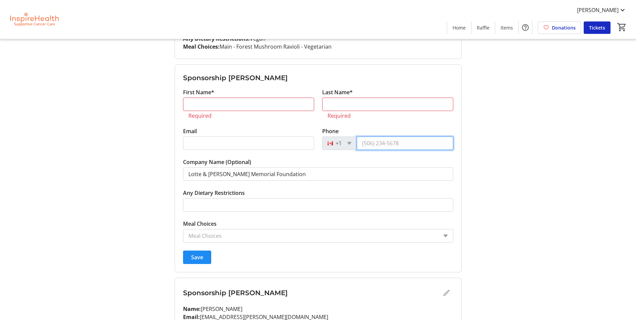
drag, startPoint x: 400, startPoint y: 142, endPoint x: 335, endPoint y: 149, distance: 66.0
click at [335, 149] on div "+1" at bounding box center [387, 142] width 131 height 13
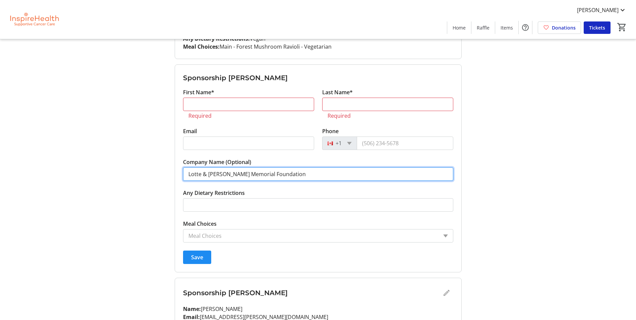
drag, startPoint x: 291, startPoint y: 173, endPoint x: 57, endPoint y: 165, distance: 234.4
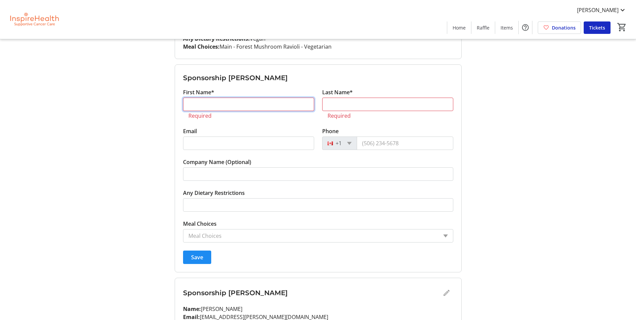
click at [195, 107] on input "First Name*" at bounding box center [248, 104] width 131 height 13
type input "N/A"
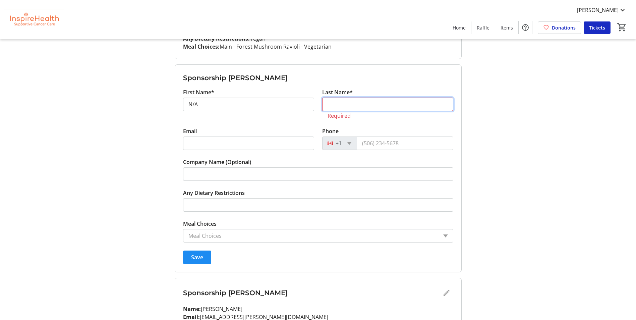
click at [355, 104] on input "Last Name*" at bounding box center [387, 104] width 131 height 13
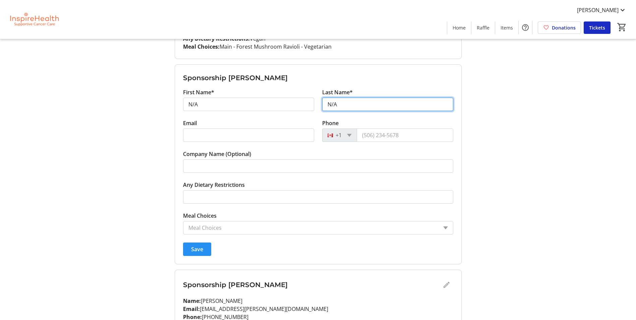
type input "N/A"
click at [205, 246] on span "submit" at bounding box center [197, 249] width 28 height 16
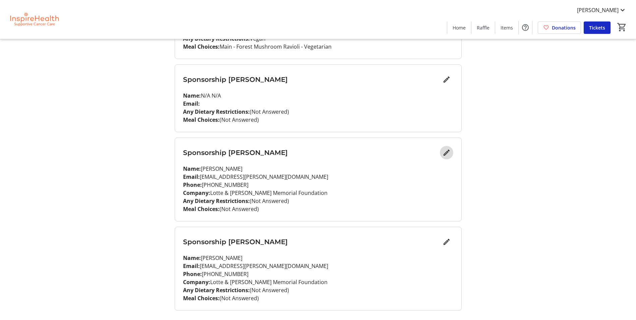
click at [448, 154] on mat-icon "Edit" at bounding box center [446, 152] width 8 height 8
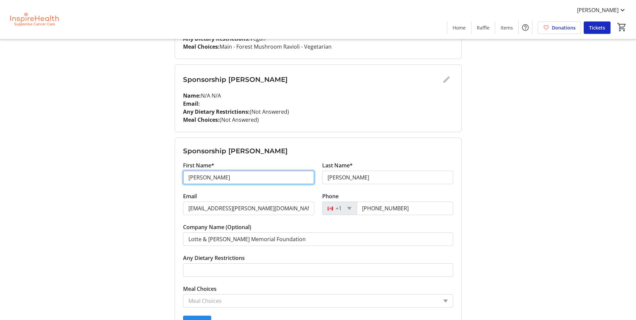
drag, startPoint x: 241, startPoint y: 177, endPoint x: 167, endPoint y: 181, distance: 74.5
type input "N/A"
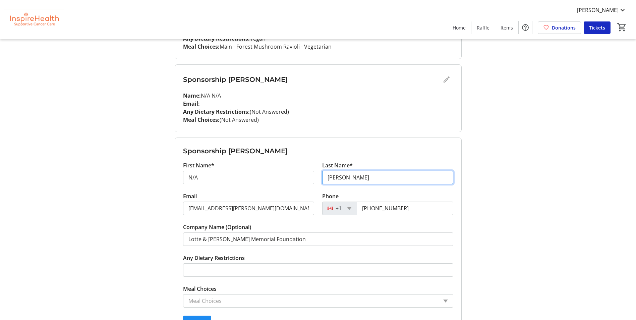
drag, startPoint x: 346, startPoint y: 175, endPoint x: 313, endPoint y: 178, distance: 33.4
click at [313, 178] on div "First Name* N/A Last Name* [PERSON_NAME]" at bounding box center [318, 176] width 278 height 31
type input "N/A"
click at [301, 193] on tr-form-field "Email [EMAIL_ADDRESS][PERSON_NAME][DOMAIN_NAME]" at bounding box center [248, 207] width 131 height 31
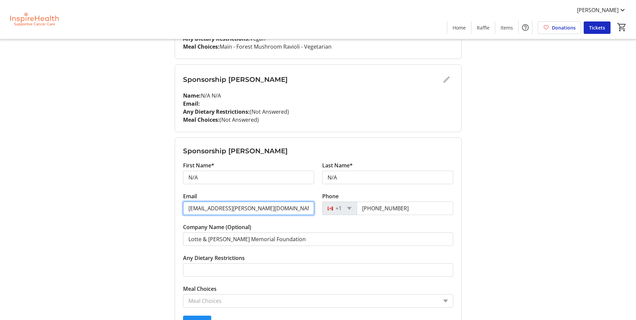
drag, startPoint x: 283, startPoint y: 207, endPoint x: 134, endPoint y: 215, distance: 148.3
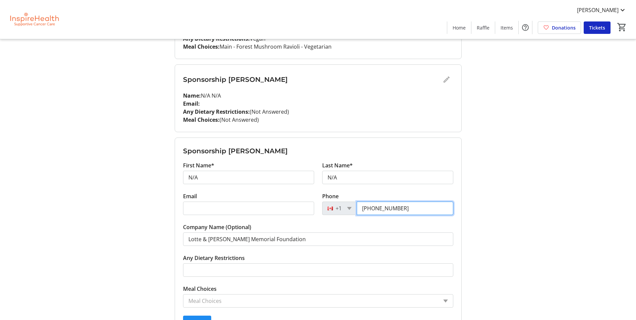
drag, startPoint x: 416, startPoint y: 204, endPoint x: 315, endPoint y: 210, distance: 101.0
click at [315, 210] on div "Email Phone [PHONE_NUMBER]" at bounding box center [318, 207] width 278 height 31
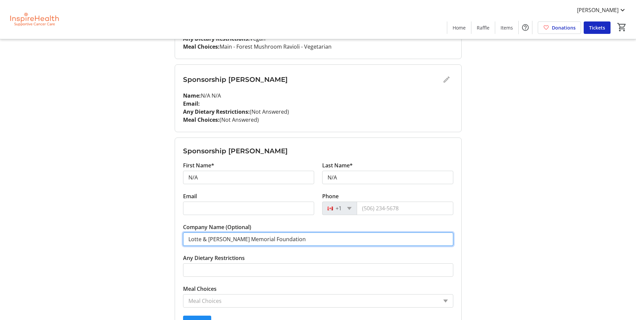
drag, startPoint x: 294, startPoint y: 242, endPoint x: 46, endPoint y: 245, distance: 247.4
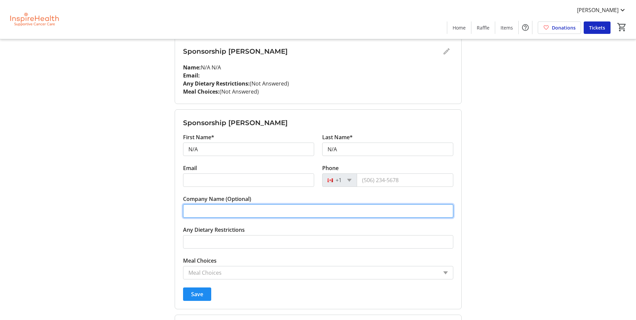
scroll to position [692, 0]
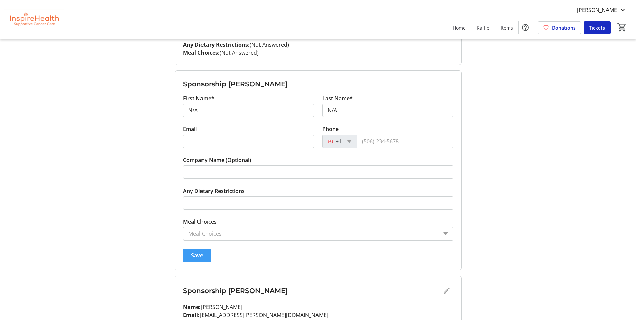
click at [194, 253] on span "Save" at bounding box center [197, 255] width 12 height 8
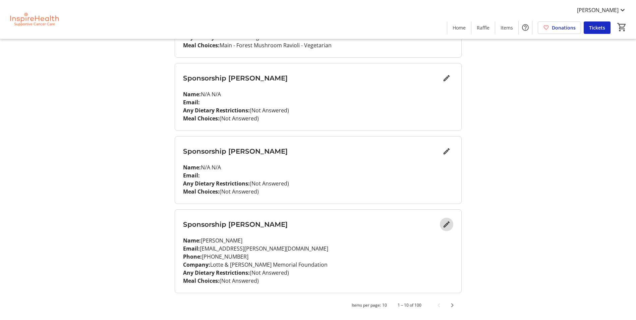
click at [451, 228] on span "Edit" at bounding box center [446, 224] width 13 height 13
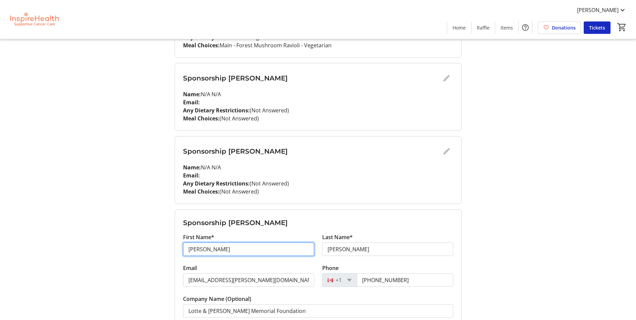
drag, startPoint x: 204, startPoint y: 252, endPoint x: 153, endPoint y: 252, distance: 52.0
type input "N/A"
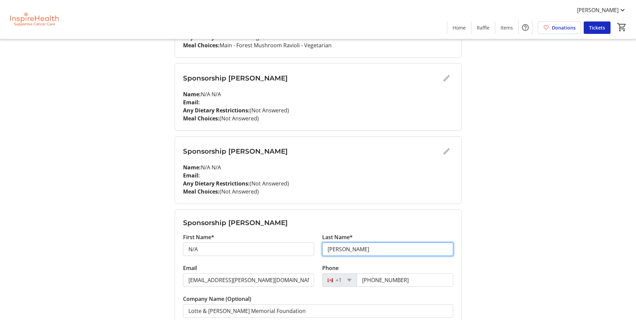
drag, startPoint x: 355, startPoint y: 249, endPoint x: 305, endPoint y: 250, distance: 50.3
click at [305, 250] on div "First Name* N/A Last Name* [PERSON_NAME]" at bounding box center [318, 248] width 278 height 31
type input "N/A"
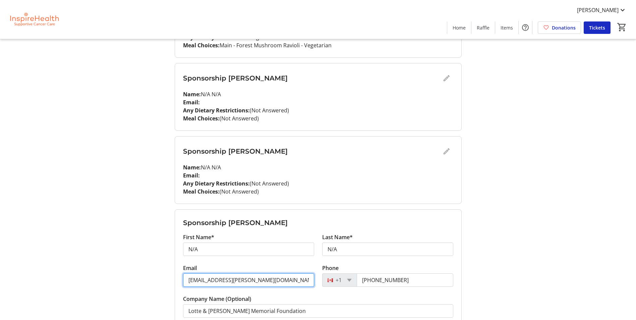
drag, startPoint x: 244, startPoint y: 277, endPoint x: 136, endPoint y: 275, distance: 107.3
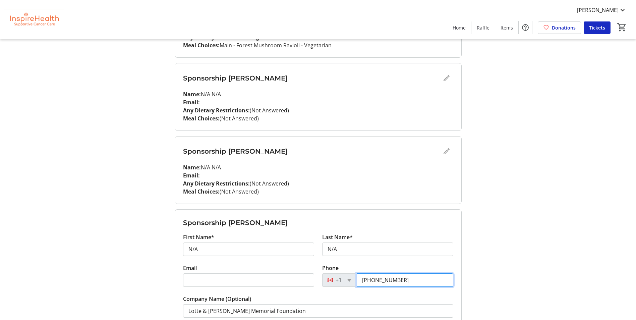
drag, startPoint x: 402, startPoint y: 282, endPoint x: 273, endPoint y: 284, distance: 129.4
click at [273, 284] on div "Email Phone [PHONE_NUMBER]" at bounding box center [318, 279] width 278 height 31
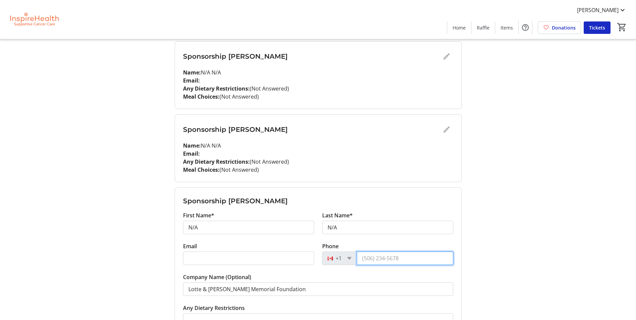
scroll to position [660, 0]
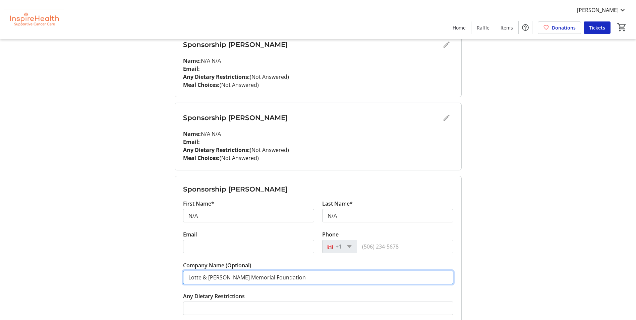
drag, startPoint x: 295, startPoint y: 273, endPoint x: 88, endPoint y: 254, distance: 208.0
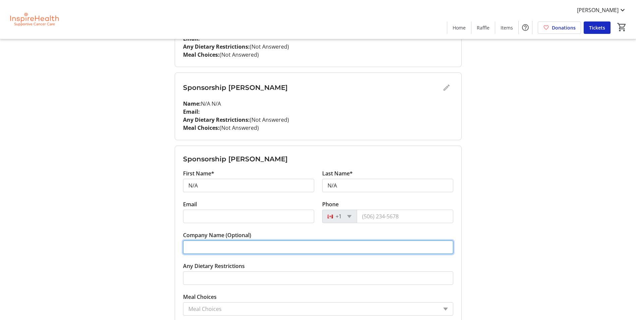
scroll to position [727, 0]
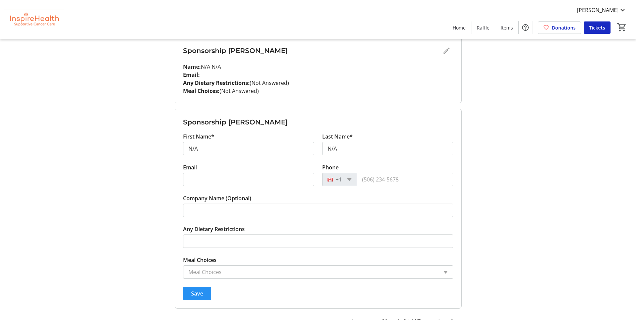
click at [204, 294] on span "submit" at bounding box center [197, 293] width 28 height 16
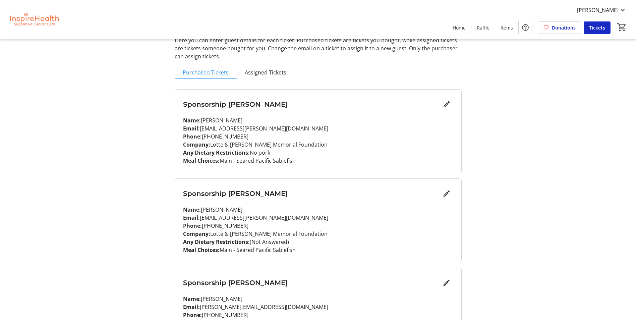
scroll to position [0, 0]
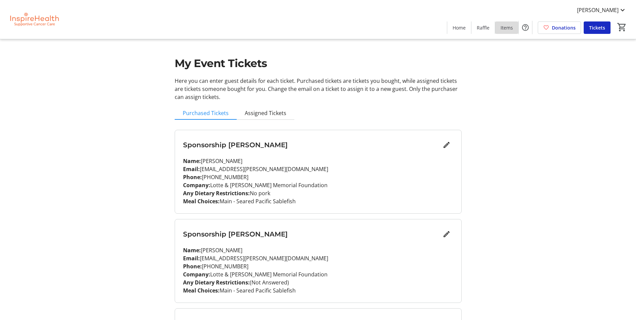
click at [510, 27] on span "Items" at bounding box center [506, 27] width 12 height 7
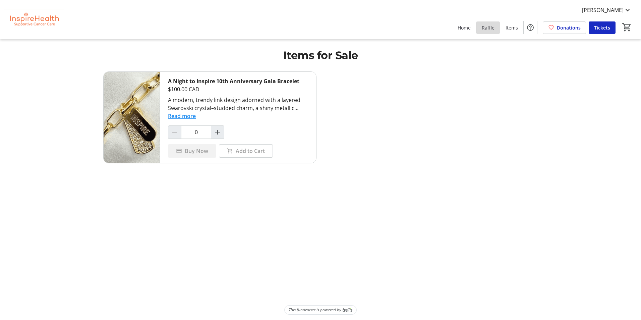
click at [496, 28] on span at bounding box center [487, 27] width 23 height 16
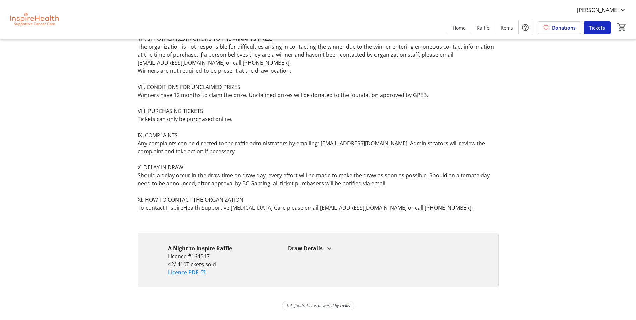
scroll to position [506, 0]
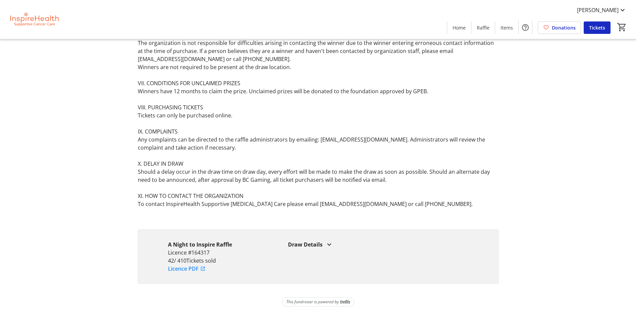
click at [59, 17] on img at bounding box center [34, 20] width 60 height 34
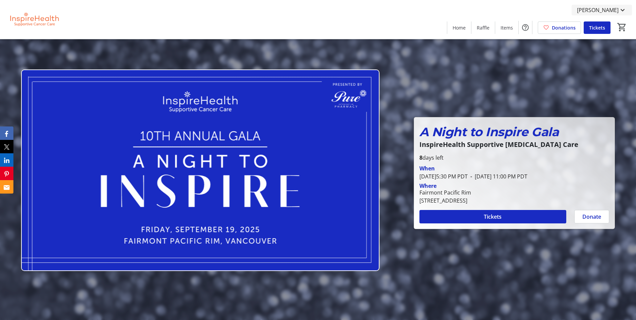
click at [608, 6] on span "[PERSON_NAME]" at bounding box center [598, 10] width 42 height 8
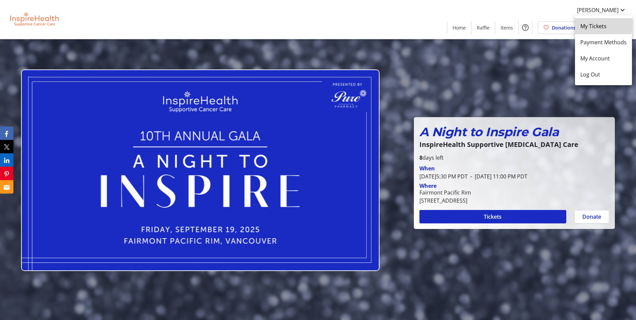
click at [599, 24] on span "My Tickets" at bounding box center [603, 26] width 46 height 8
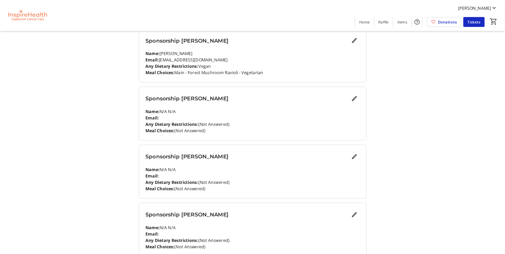
scroll to position [543, 0]
